Goal: Task Accomplishment & Management: Complete application form

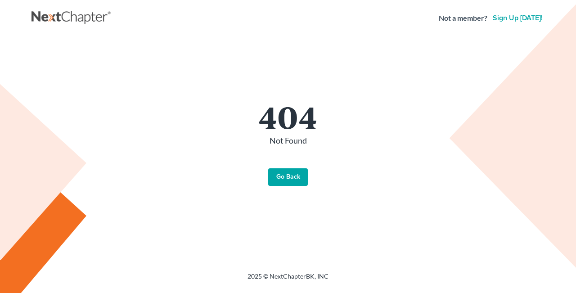
click at [291, 173] on link "Go Back" at bounding box center [288, 177] width 40 height 18
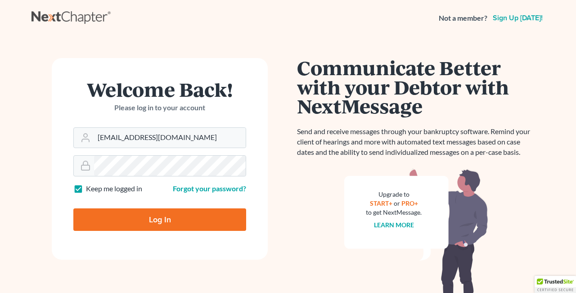
click at [177, 219] on input "Log In" at bounding box center [159, 219] width 173 height 22
type input "Thinking..."
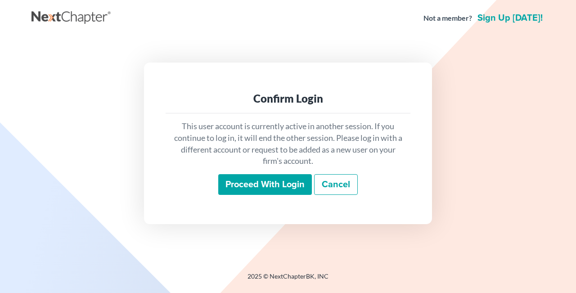
click at [274, 185] on input "Proceed with login" at bounding box center [265, 184] width 94 height 21
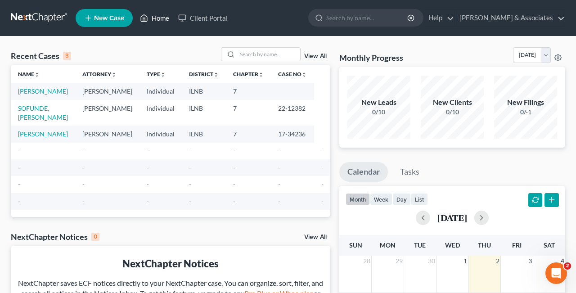
click at [162, 18] on link "Home" at bounding box center [154, 18] width 38 height 16
click at [162, 17] on link "Home" at bounding box center [154, 18] width 38 height 16
click at [560, 17] on link "Kenny Olatunji & Associates" at bounding box center [510, 18] width 110 height 16
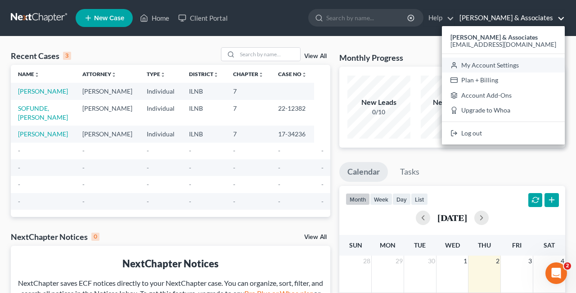
click at [537, 63] on link "My Account Settings" at bounding box center [503, 65] width 123 height 15
select select "23"
select select "14"
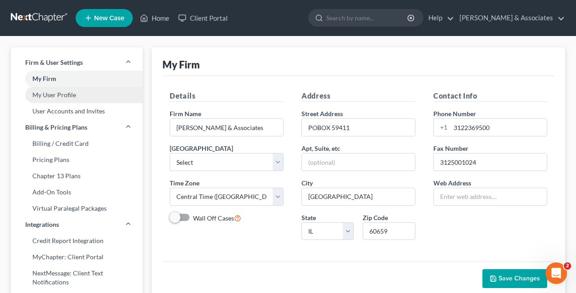
click at [78, 95] on link "My User Profile" at bounding box center [77, 95] width 132 height 16
select select "14"
select select "25"
select select "attorney"
select select "0"
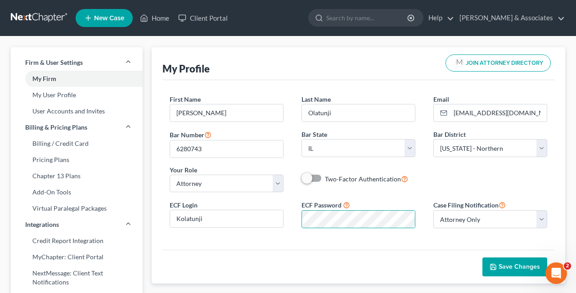
click at [411, 242] on div "First Name * Kenny Last Name * Olatunji Email * mkolatunji@gmail.com Bar Number…" at bounding box center [358, 165] width 392 height 170
click at [508, 268] on span "Save Changes" at bounding box center [519, 267] width 41 height 8
click at [155, 18] on link "Home" at bounding box center [154, 18] width 38 height 16
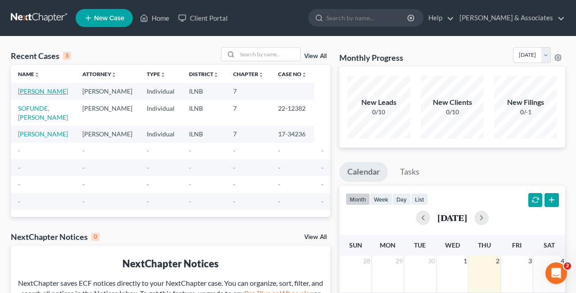
click at [28, 95] on link "OGOWO, NICHOLAS" at bounding box center [43, 91] width 50 height 8
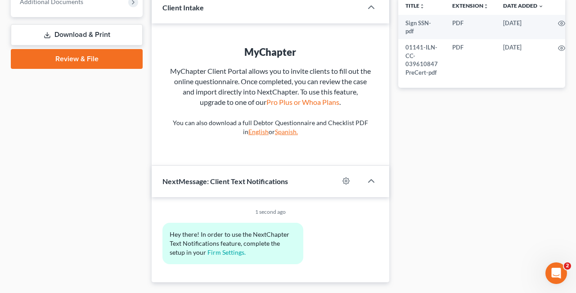
scroll to position [399, 0]
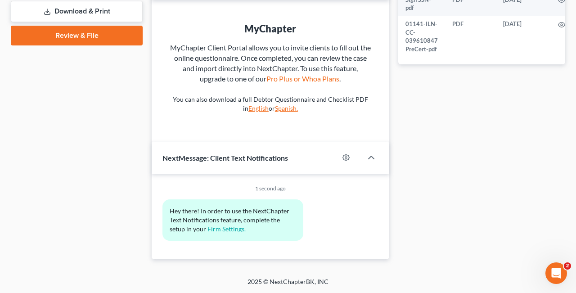
click at [85, 33] on link "Review & File" at bounding box center [77, 36] width 132 height 20
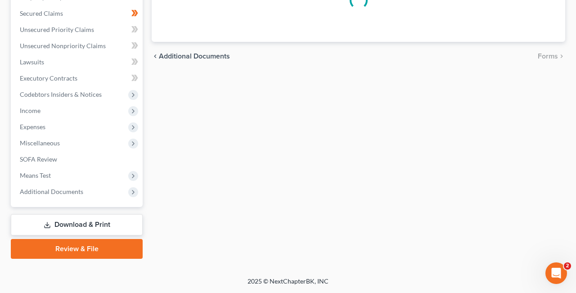
scroll to position [184, 0]
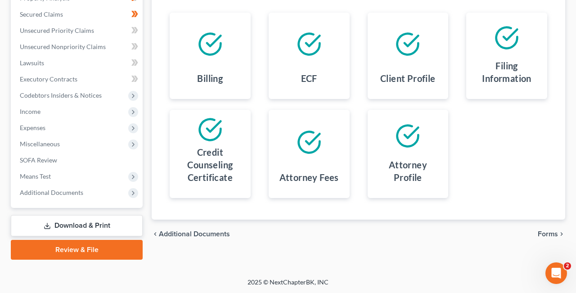
click at [553, 233] on span "Forms" at bounding box center [548, 233] width 20 height 7
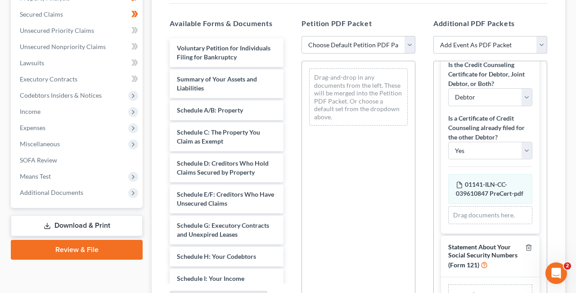
scroll to position [49, 0]
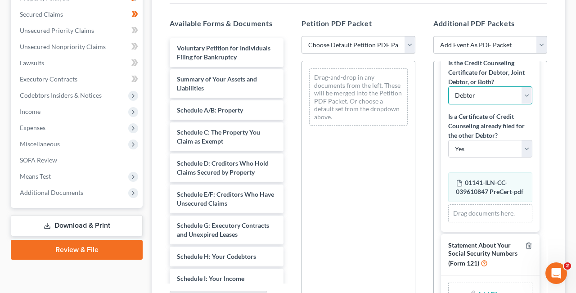
click option "Debtor" at bounding box center [0, 0] width 0 height 0
select select "1"
click option "No" at bounding box center [0, 0] width 0 height 0
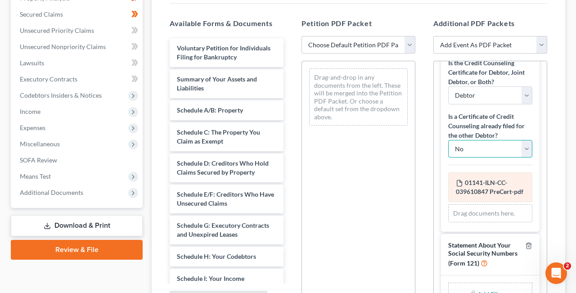
scroll to position [69, 0]
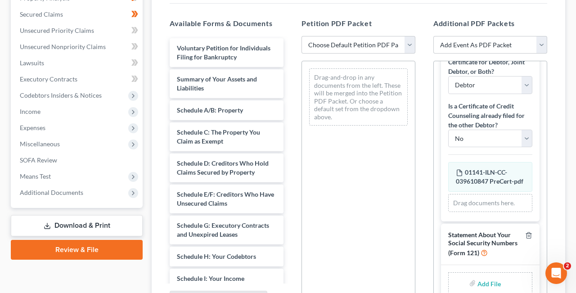
click at [488, 285] on input "file" at bounding box center [488, 283] width 22 height 16
type input "C:\fakepath\Sign SSN.pdf"
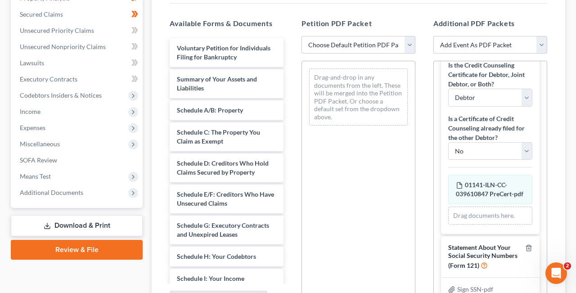
scroll to position [56, 0]
select select "2"
click option "Nick Ogos Rvd" at bounding box center [0, 0] width 0 height 0
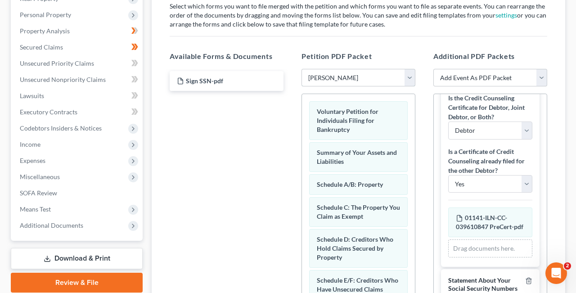
scroll to position [0, 0]
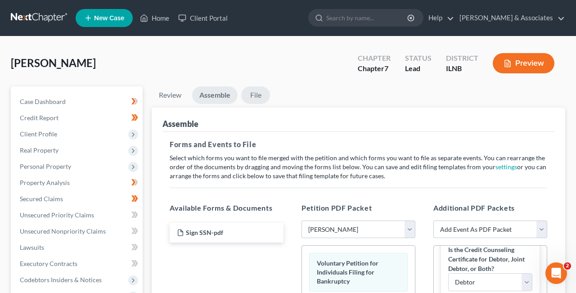
click at [256, 95] on link "File" at bounding box center [255, 95] width 29 height 18
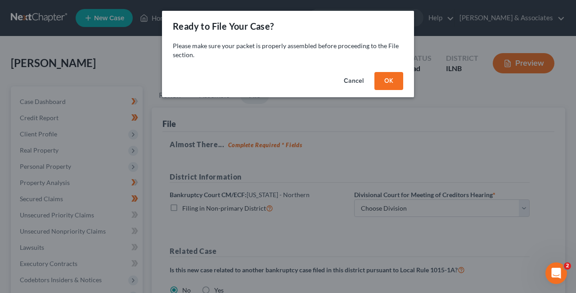
click at [390, 84] on button "OK" at bounding box center [388, 81] width 29 height 18
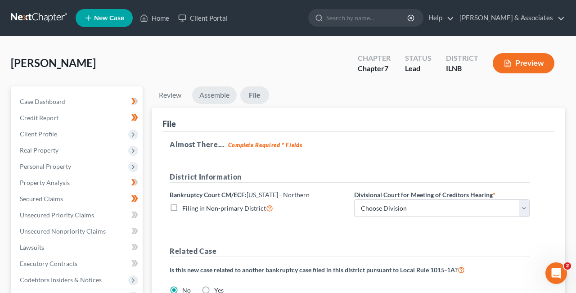
click at [210, 97] on link "Assemble" at bounding box center [214, 95] width 45 height 18
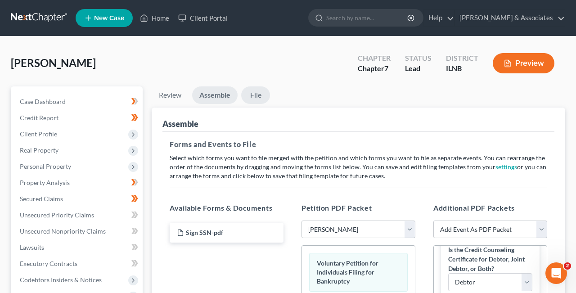
click at [256, 93] on link "File" at bounding box center [255, 95] width 29 height 18
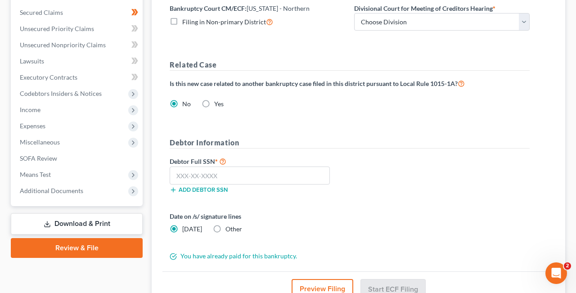
scroll to position [180, 0]
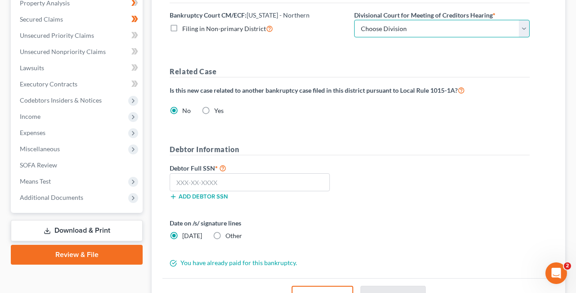
select select "0"
click option "Chicago" at bounding box center [0, 0] width 0 height 0
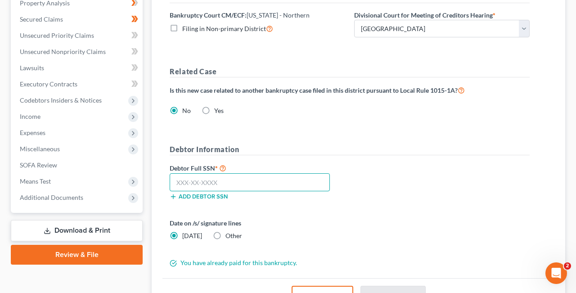
click at [237, 185] on input "text" at bounding box center [250, 182] width 160 height 18
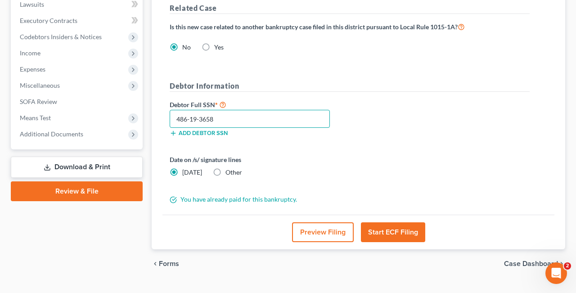
scroll to position [262, 0]
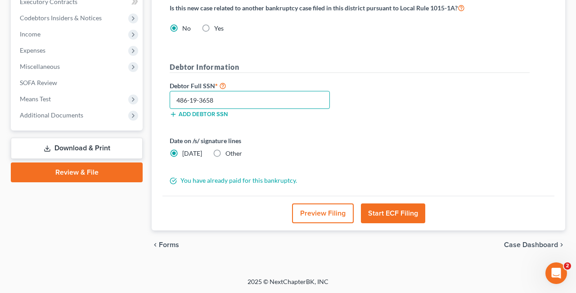
type input "486-19-3658"
click at [400, 213] on button "Start ECF Filing" at bounding box center [393, 213] width 64 height 20
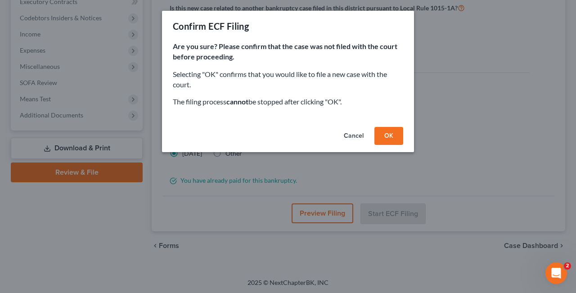
click at [390, 139] on button "OK" at bounding box center [388, 136] width 29 height 18
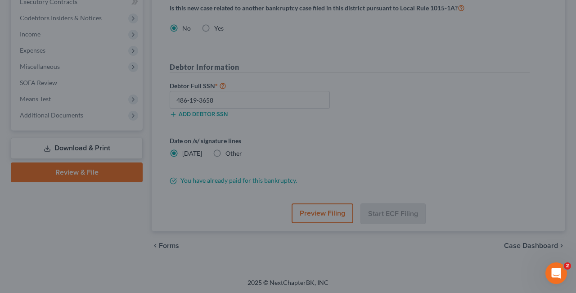
scroll to position [184, 0]
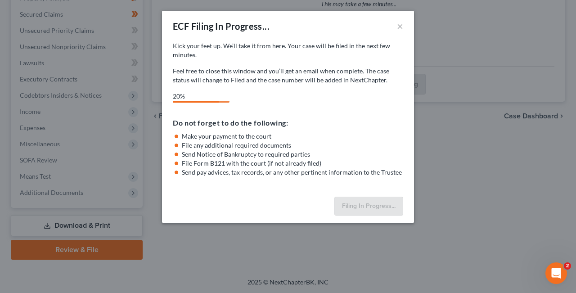
select select "0"
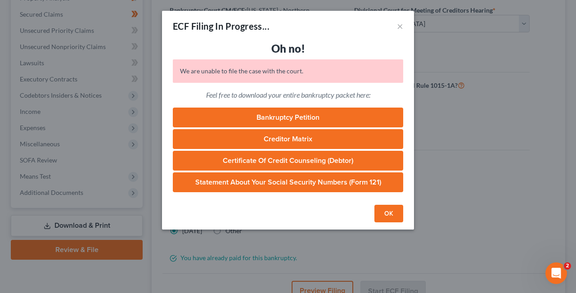
click at [291, 117] on link "Bankruptcy Petition" at bounding box center [288, 118] width 230 height 20
click at [298, 138] on link "Creditor Matrix" at bounding box center [288, 139] width 230 height 20
click at [382, 9] on div "ECF Filing In Progress... × Oh no! We are unable to file the case with the cour…" at bounding box center [288, 146] width 576 height 293
click at [278, 162] on link "Certificate of Credit Counseling (Debtor)" at bounding box center [288, 161] width 230 height 20
click at [254, 183] on link "Statement About Your Social Security Numbers (Form 121)" at bounding box center [288, 182] width 230 height 20
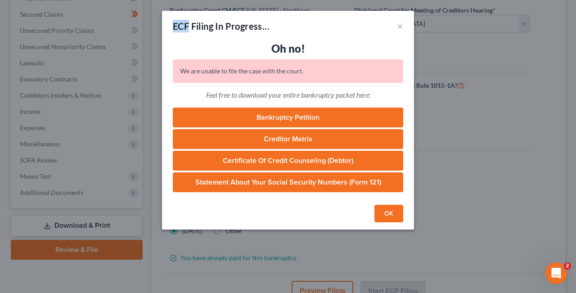
click at [390, 214] on button "OK" at bounding box center [388, 214] width 29 height 18
